Goal: Book appointment/travel/reservation

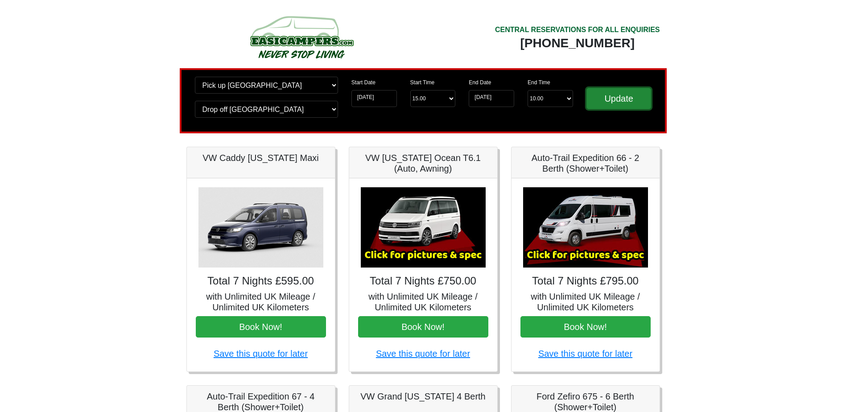
click at [620, 103] on input "Update" at bounding box center [618, 98] width 65 height 21
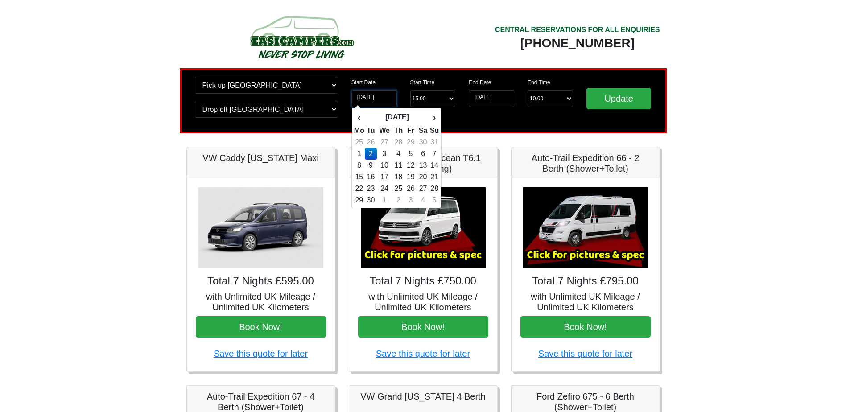
click at [366, 94] on input "[DATE]" at bounding box center [373, 98] width 45 height 17
click at [433, 119] on th "›" at bounding box center [434, 117] width 10 height 15
click at [361, 166] on td "13" at bounding box center [359, 166] width 11 height 12
type input "13-10-2025"
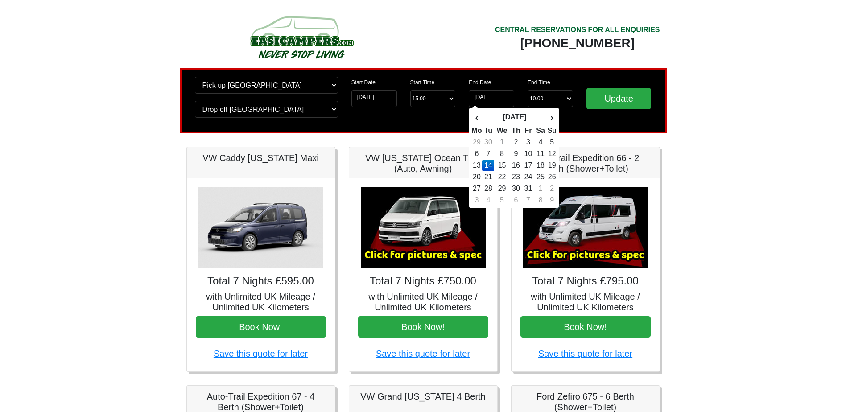
click at [517, 167] on td "16" at bounding box center [516, 166] width 13 height 12
type input "16-10-2025"
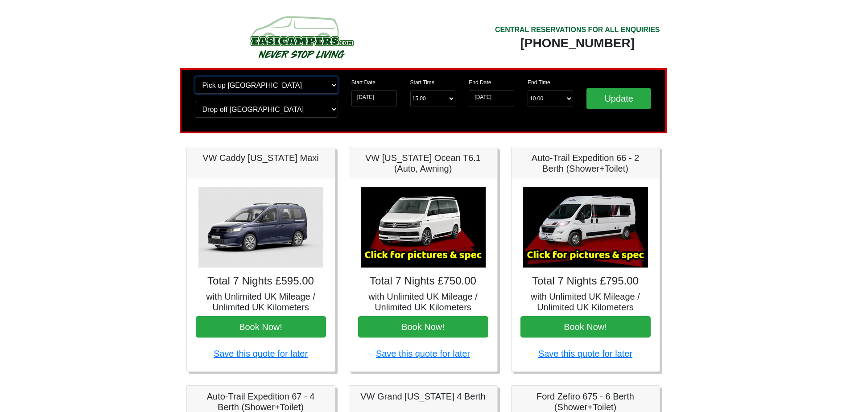
click at [334, 85] on select "Change pick up location? Pick up Edinburgh Birmingham Airport Blackburn Lancash…" at bounding box center [266, 85] width 143 height 17
select select "QUE1"
click at [195, 77] on select "Change pick up location? Pick up Edinburgh Birmingham Airport Blackburn Lancash…" at bounding box center [266, 85] width 143 height 17
click at [337, 110] on select "Change drop off location? Drop off Edinburgh Birmingham Airport Blackburn Lanca…" at bounding box center [266, 109] width 143 height 17
select select "QUE1"
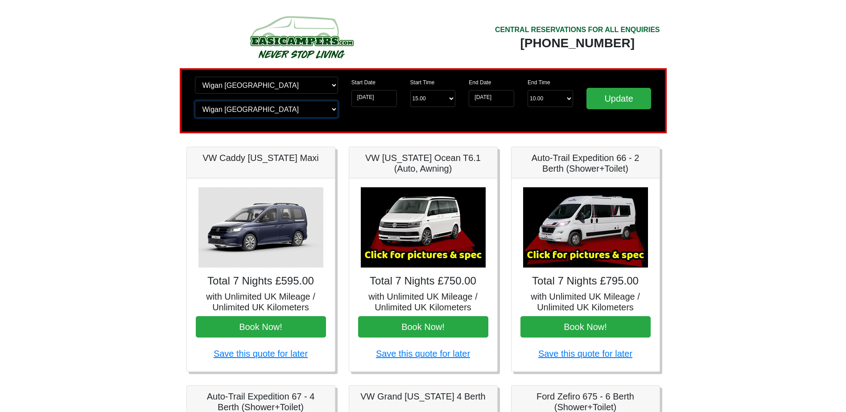
click at [195, 101] on select "Change drop off location? Drop off Edinburgh Birmingham Airport Blackburn Lanca…" at bounding box center [266, 109] width 143 height 17
click at [616, 99] on input "Update" at bounding box center [618, 98] width 65 height 21
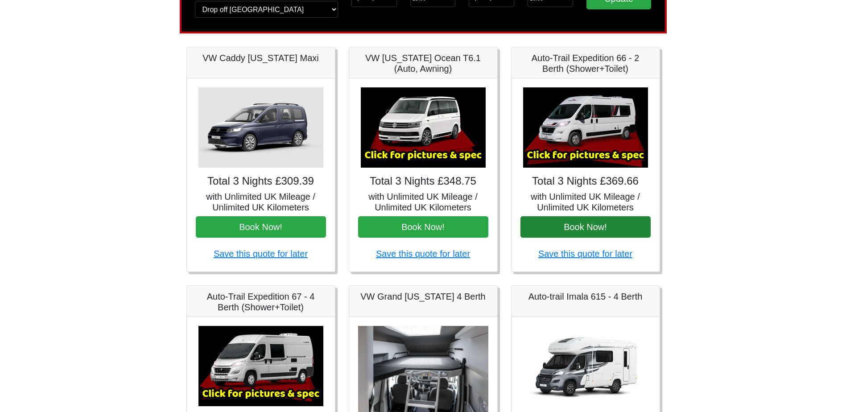
scroll to position [89, 0]
